Goal: Information Seeking & Learning: Learn about a topic

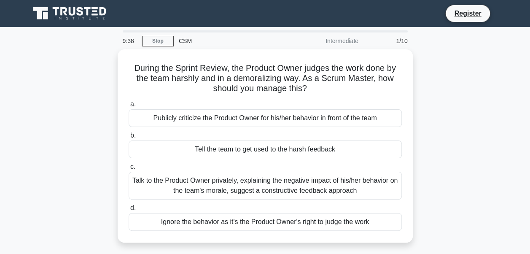
click at [307, 188] on div "Talk to the Product Owner privately, explaining the negative impact of his/her …" at bounding box center [265, 186] width 273 height 28
click at [129, 169] on input "c. Talk to the Product Owner privately, explaining the negative impact of his/h…" at bounding box center [129, 166] width 0 height 5
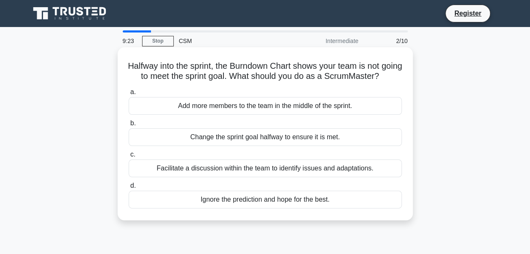
click at [279, 177] on div "Facilitate a discussion within the team to identify issues and adaptations." at bounding box center [265, 168] width 273 height 18
click at [129, 157] on input "c. Facilitate a discussion within the team to identify issues and adaptations." at bounding box center [129, 154] width 0 height 5
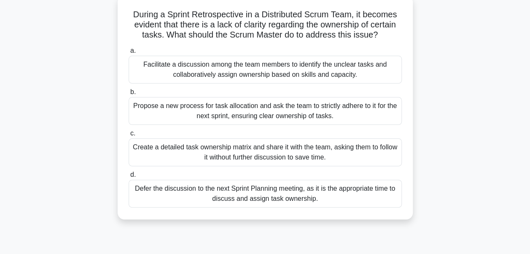
scroll to position [44, 0]
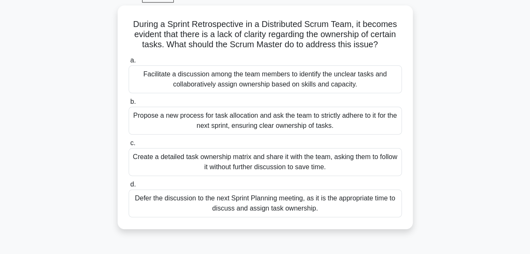
drag, startPoint x: 527, startPoint y: 125, endPoint x: 528, endPoint y: 119, distance: 6.0
click at [528, 119] on main "8:36 Stop CSM Intermediate 3/10 During a Sprint Retrospective in a Distributed …" at bounding box center [265, 197] width 530 height 428
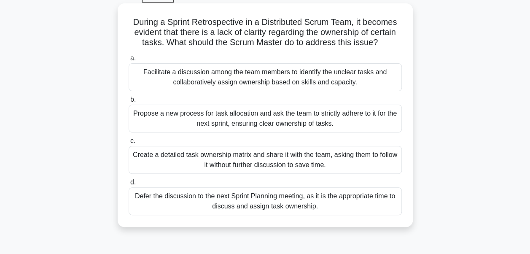
click at [331, 84] on div "Facilitate a discussion among the team members to identify the unclear tasks an…" at bounding box center [265, 77] width 273 height 28
click at [129, 61] on input "a. Facilitate a discussion among the team members to identify the unclear tasks…" at bounding box center [129, 58] width 0 height 5
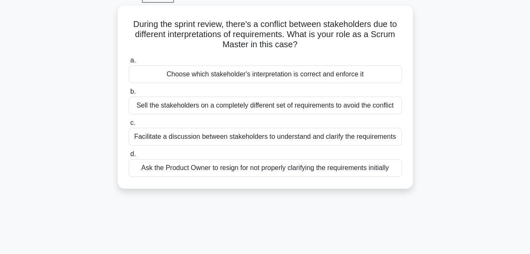
scroll to position [0, 0]
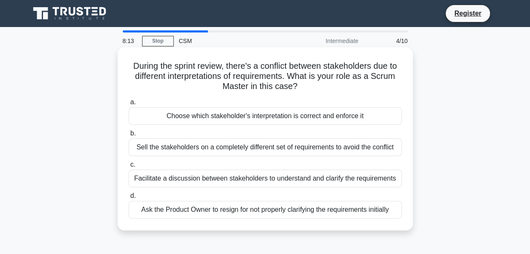
click at [298, 177] on div "Facilitate a discussion between stakeholders to understand and clarify the requ…" at bounding box center [265, 178] width 273 height 18
click at [129, 167] on input "c. Facilitate a discussion between stakeholders to understand and clarify the r…" at bounding box center [129, 164] width 0 height 5
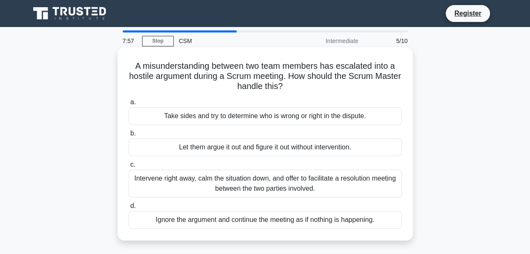
click at [335, 188] on div "Intervene right away, calm the situation down, and offer to facilitate a resolu…" at bounding box center [265, 183] width 273 height 28
click at [129, 167] on input "c. Intervene right away, calm the situation down, and offer to facilitate a res…" at bounding box center [129, 164] width 0 height 5
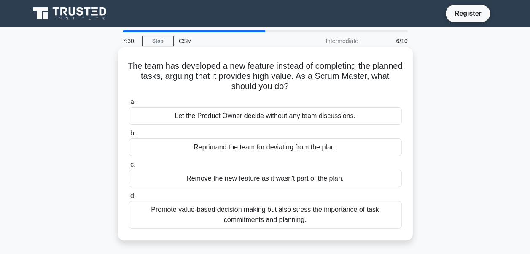
click at [308, 217] on div "Promote value-based decision making but also stress the importance of task comm…" at bounding box center [265, 215] width 273 height 28
click at [129, 198] on input "d. Promote value-based decision making but also stress the importance of task c…" at bounding box center [129, 195] width 0 height 5
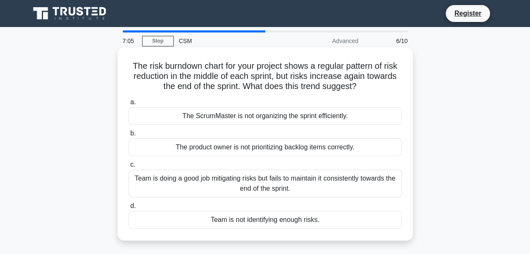
click at [319, 184] on div "Team is doing a good job mitigating risks but fails to maintain it consistently…" at bounding box center [265, 183] width 273 height 28
click at [129, 167] on input "c. Team is doing a good job mitigating risks but fails to maintain it consisten…" at bounding box center [129, 164] width 0 height 5
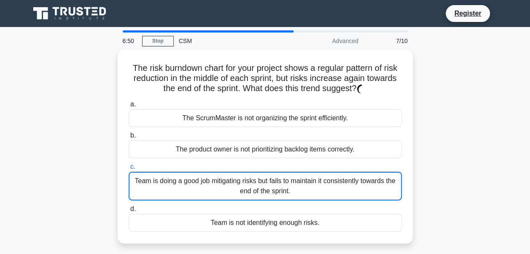
click at [440, 156] on div "The risk burndown chart for your project shows a regular pattern of risk reduct…" at bounding box center [265, 151] width 480 height 204
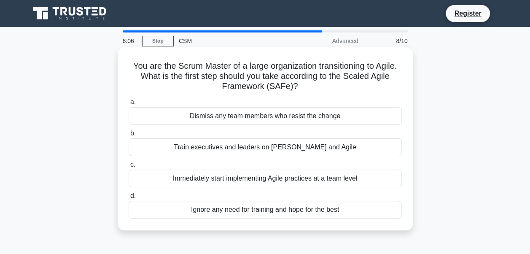
click at [366, 150] on div "Train executives and leaders on Lean and Agile" at bounding box center [265, 147] width 273 height 18
click at [129, 136] on input "b. Train executives and leaders on Lean and Agile" at bounding box center [129, 133] width 0 height 5
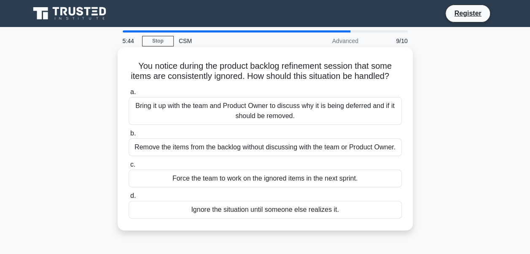
click at [357, 119] on div "Bring it up with the team and Product Owner to discuss why it is being deferred…" at bounding box center [265, 111] width 273 height 28
click at [129, 95] on input "a. Bring it up with the team and Product Owner to discuss why it is being defer…" at bounding box center [129, 91] width 0 height 5
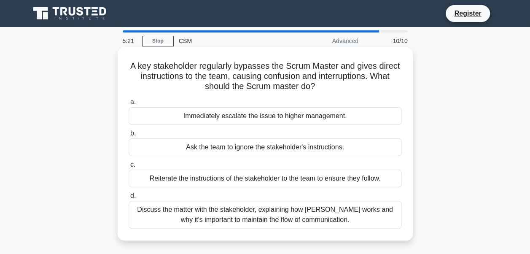
click at [329, 215] on div "Discuss the matter with the stakeholder, explaining how Scrum works and why it'…" at bounding box center [265, 215] width 273 height 28
click at [129, 198] on input "d. Discuss the matter with the stakeholder, explaining how Scrum works and why …" at bounding box center [129, 195] width 0 height 5
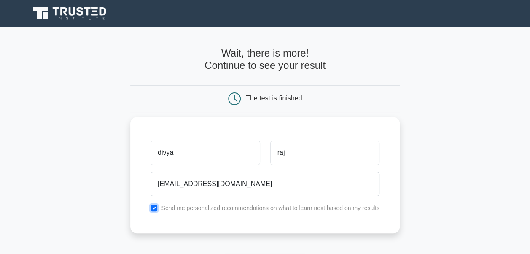
click at [153, 207] on input "checkbox" at bounding box center [153, 207] width 7 height 7
checkbox input "false"
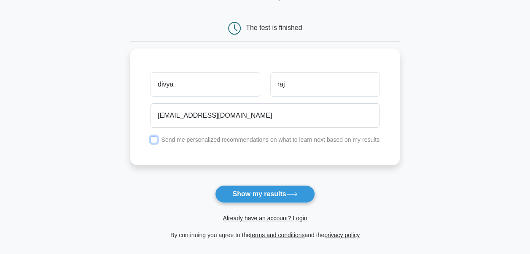
scroll to position [96, 0]
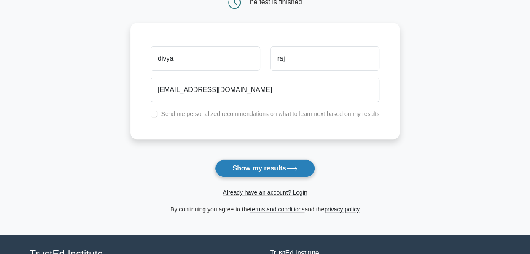
click at [265, 166] on button "Show my results" at bounding box center [264, 168] width 99 height 18
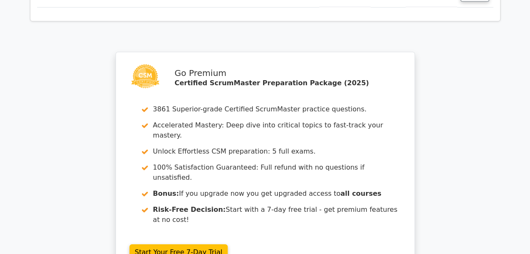
scroll to position [1336, 0]
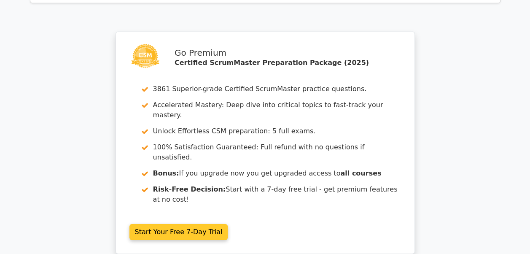
click at [182, 224] on link "Start Your Free 7-Day Trial" at bounding box center [178, 232] width 99 height 16
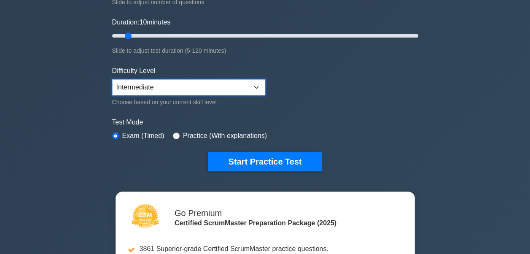
click at [255, 88] on select "Beginner Intermediate Expert" at bounding box center [188, 87] width 153 height 16
select select "expert"
click at [112, 79] on select "Beginner Intermediate Expert" at bounding box center [188, 87] width 153 height 16
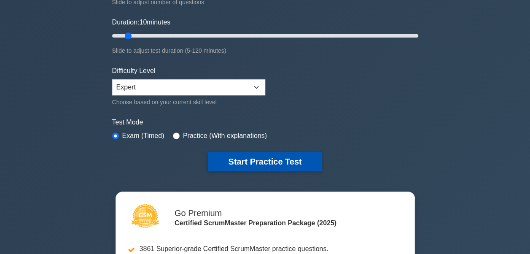
click at [265, 156] on button "Start Practice Test" at bounding box center [265, 161] width 114 height 19
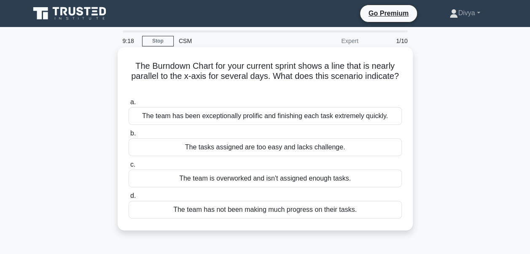
click at [239, 212] on div "The team has not been making much progress on their tasks." at bounding box center [265, 210] width 273 height 18
click at [129, 198] on input "d. The team has not been making much progress on their tasks." at bounding box center [129, 195] width 0 height 5
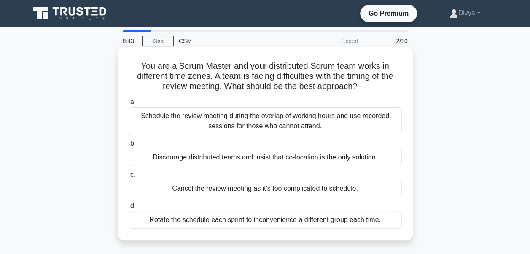
click at [295, 123] on div "Schedule the review meeting during the overlap of working hours and use recorde…" at bounding box center [265, 121] width 273 height 28
click at [129, 105] on input "a. Schedule the review meeting during the overlap of working hours and use reco…" at bounding box center [129, 101] width 0 height 5
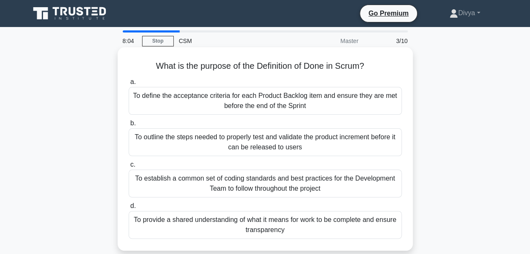
click at [331, 103] on div "To define the acceptance criteria for each Product Backlog item and ensure they…" at bounding box center [265, 101] width 273 height 28
click at [129, 85] on input "a. To define the acceptance criteria for each Product Backlog item and ensure t…" at bounding box center [129, 81] width 0 height 5
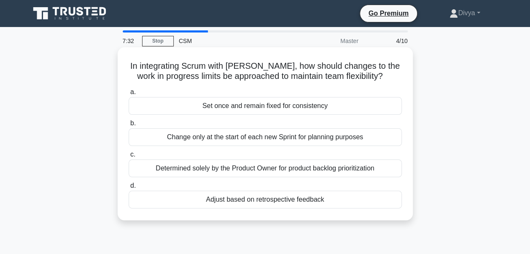
click at [249, 200] on div "Adjust based on retrospective feedback" at bounding box center [265, 199] width 273 height 18
click at [129, 188] on input "d. Adjust based on retrospective feedback" at bounding box center [129, 185] width 0 height 5
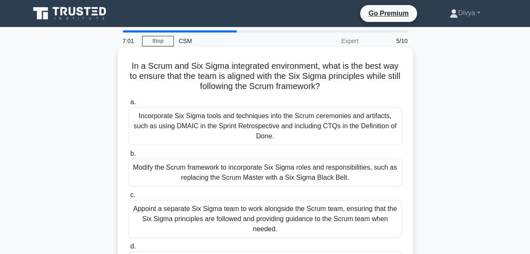
click at [310, 220] on div "Appoint a separate Six Sigma team to work alongside the Scrum team, ensuring th…" at bounding box center [265, 219] width 273 height 38
click at [129, 198] on input "c. Appoint a separate Six Sigma team to work alongside the Scrum team, ensuring…" at bounding box center [129, 194] width 0 height 5
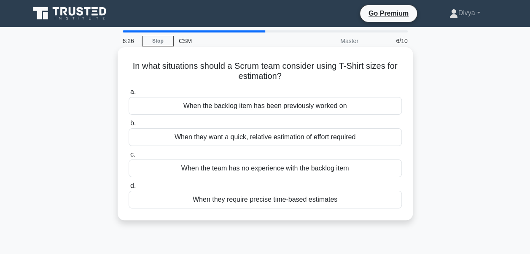
click at [343, 108] on div "When the backlog item has been previously worked on" at bounding box center [265, 106] width 273 height 18
click at [129, 95] on input "a. When the backlog item has been previously worked on" at bounding box center [129, 91] width 0 height 5
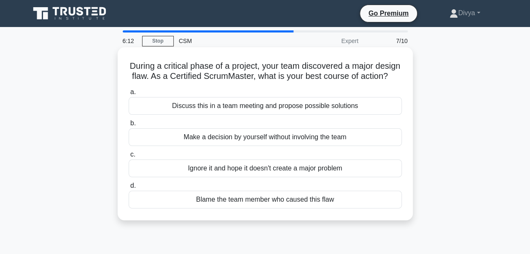
click at [321, 115] on div "Discuss this in a team meeting and propose possible solutions" at bounding box center [265, 106] width 273 height 18
click at [129, 95] on input "a. Discuss this in a team meeting and propose possible solutions" at bounding box center [129, 91] width 0 height 5
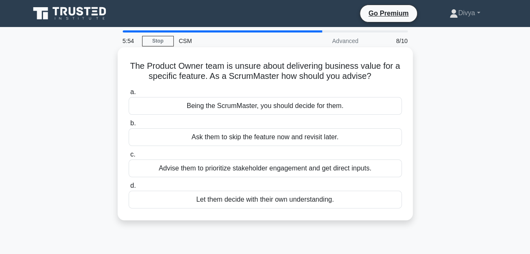
click at [329, 171] on div "Advise them to prioritize stakeholder engagement and get direct inputs." at bounding box center [265, 168] width 273 height 18
click at [129, 157] on input "c. Advise them to prioritize stakeholder engagement and get direct inputs." at bounding box center [129, 154] width 0 height 5
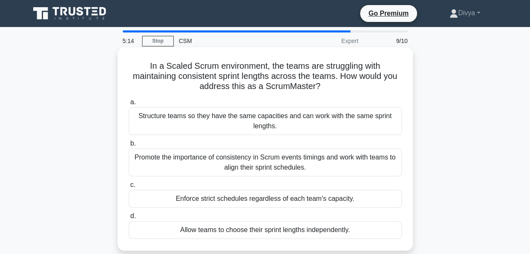
click at [328, 164] on div "Promote the importance of consistency in Scrum events timings and work with tea…" at bounding box center [265, 162] width 273 height 28
click at [129, 146] on input "b. Promote the importance of consistency in Scrum events timings and work with …" at bounding box center [129, 143] width 0 height 5
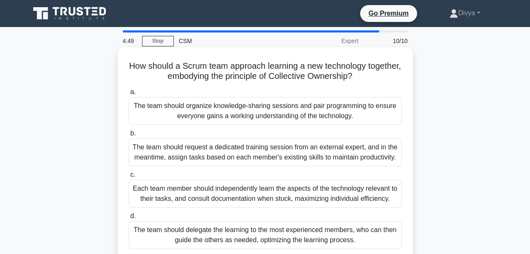
click at [361, 109] on div "The team should organize knowledge-sharing sessions and pair programming to ens…" at bounding box center [265, 111] width 273 height 28
click at [129, 95] on input "a. The team should organize knowledge-sharing sessions and pair programming to …" at bounding box center [129, 91] width 0 height 5
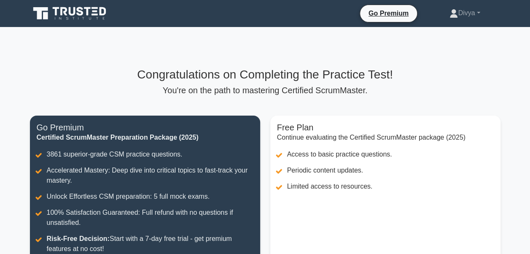
scroll to position [187, 0]
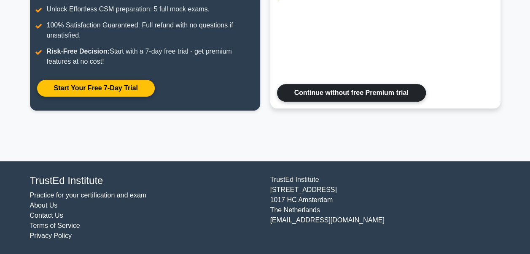
click at [372, 97] on link "Continue without free Premium trial" at bounding box center [351, 93] width 149 height 18
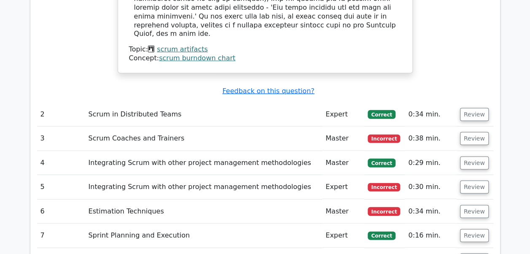
scroll to position [1097, 0]
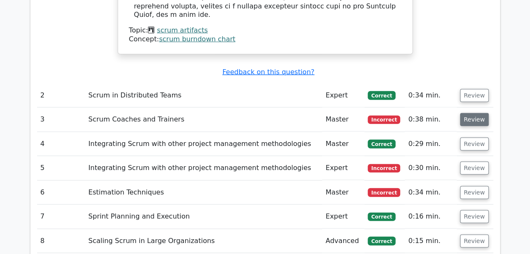
click at [475, 113] on button "Review" at bounding box center [474, 119] width 29 height 13
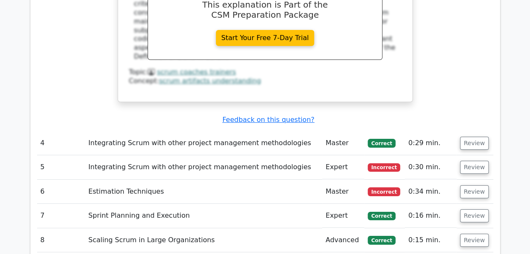
scroll to position [1500, 0]
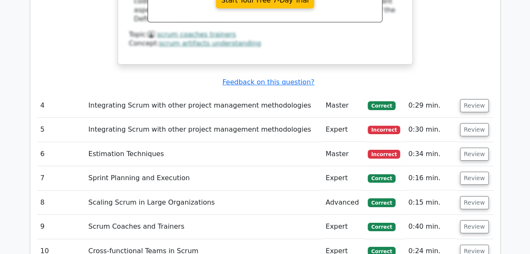
click at [387, 126] on span "Incorrect" at bounding box center [383, 130] width 32 height 8
click at [467, 123] on button "Review" at bounding box center [474, 129] width 29 height 13
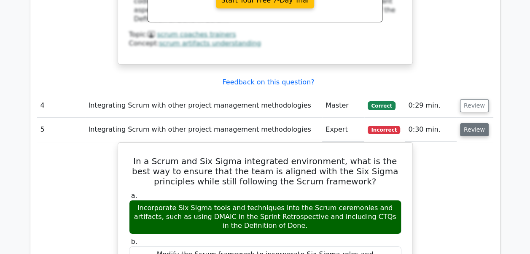
click at [473, 123] on button "Review" at bounding box center [474, 129] width 29 height 13
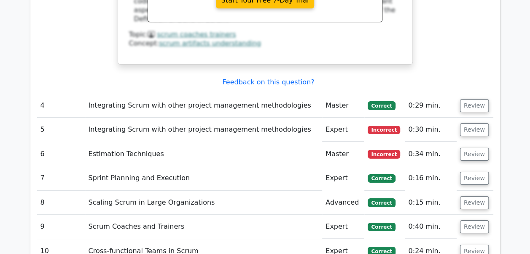
click at [470, 142] on td "Review" at bounding box center [474, 154] width 37 height 24
click at [474, 148] on button "Review" at bounding box center [474, 154] width 29 height 13
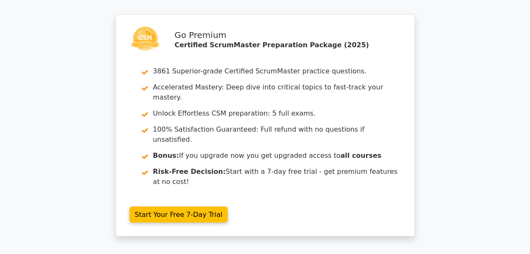
scroll to position [2214, 0]
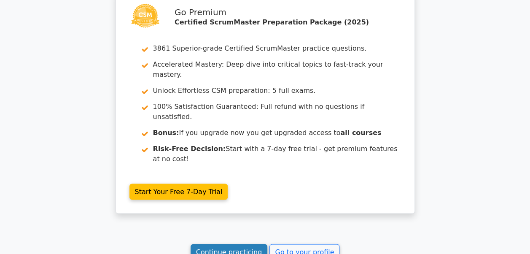
click at [252, 244] on link "Continue practicing" at bounding box center [228, 252] width 77 height 16
